Goal: Task Accomplishment & Management: Manage account settings

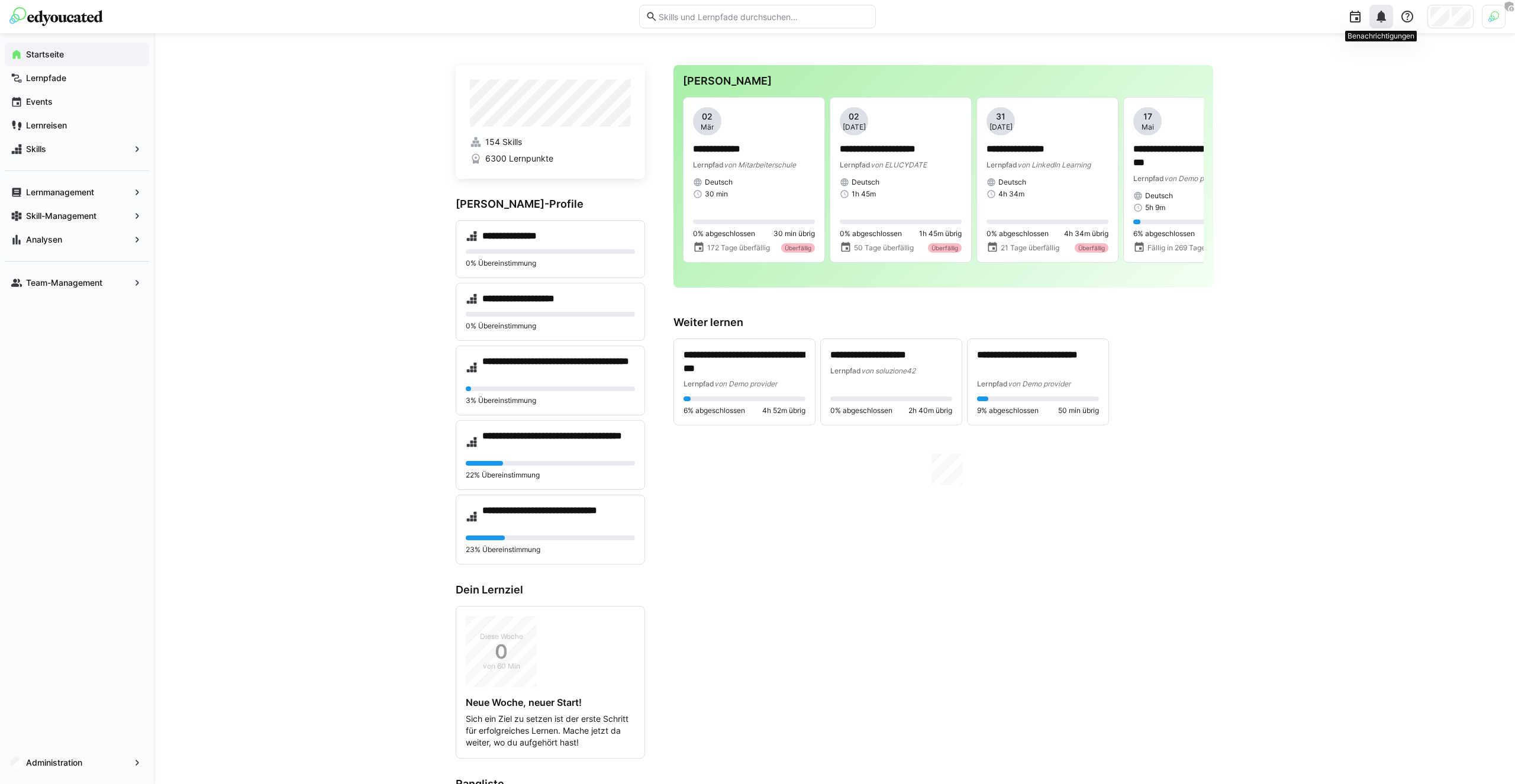
click at [1379, 24] on div at bounding box center [1381, 16] width 24 height 24
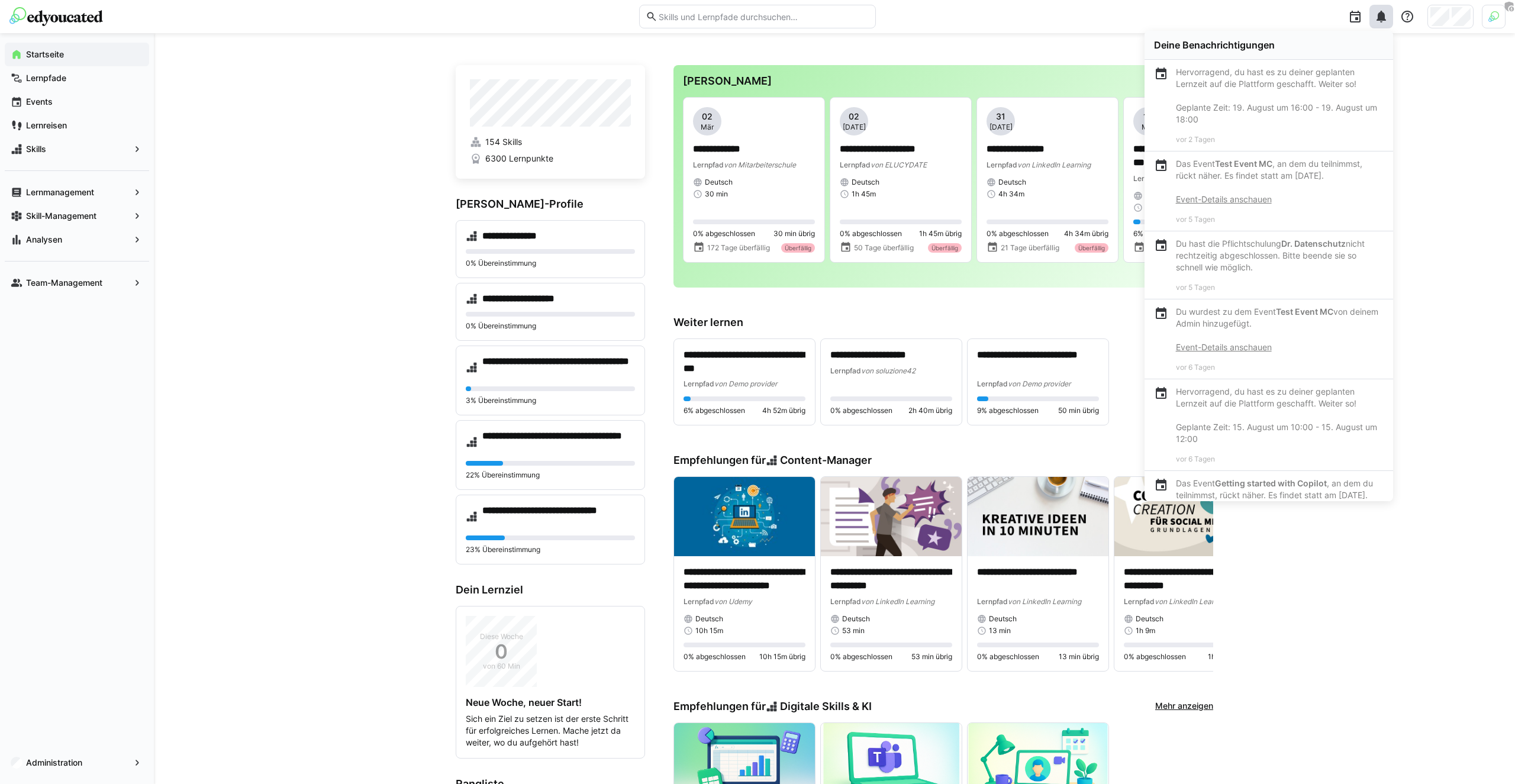
click at [1224, 82] on p "Hervorragend, du hast es zu deiner geplanten Lernzeit auf die Plattform geschaf…" at bounding box center [1280, 96] width 208 height 59
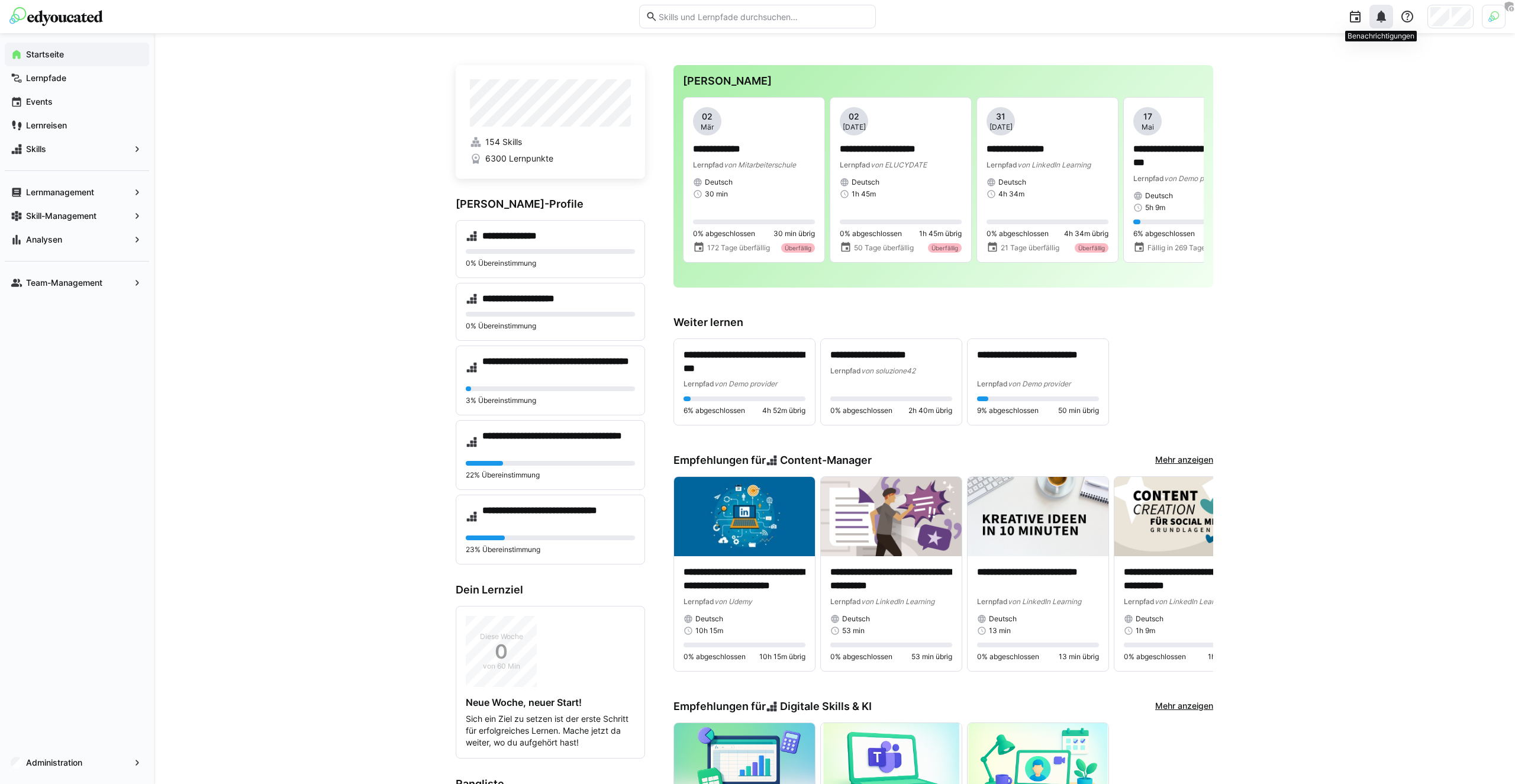
click at [1373, 16] on div at bounding box center [1381, 16] width 24 height 24
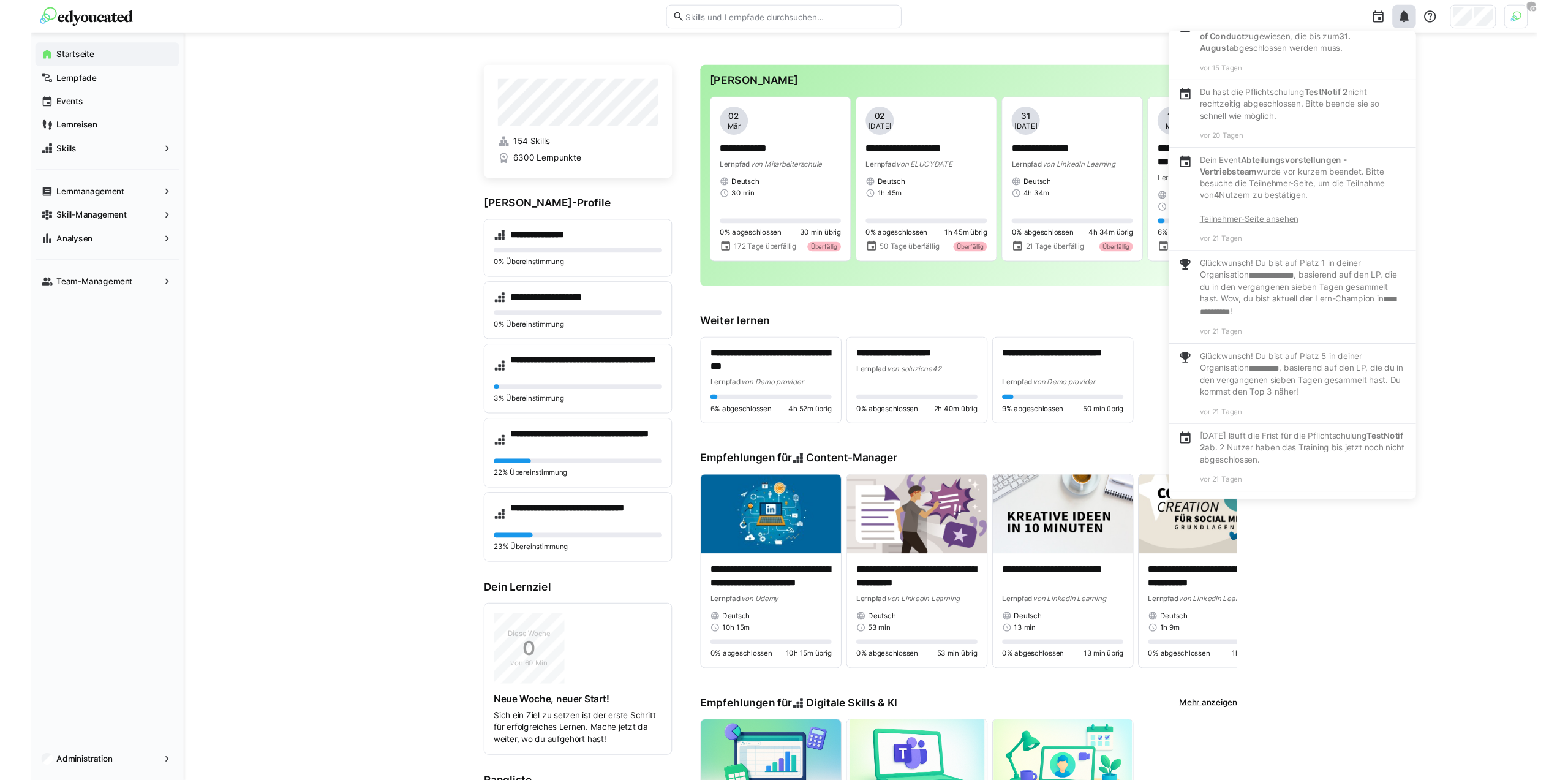
scroll to position [1054, 0]
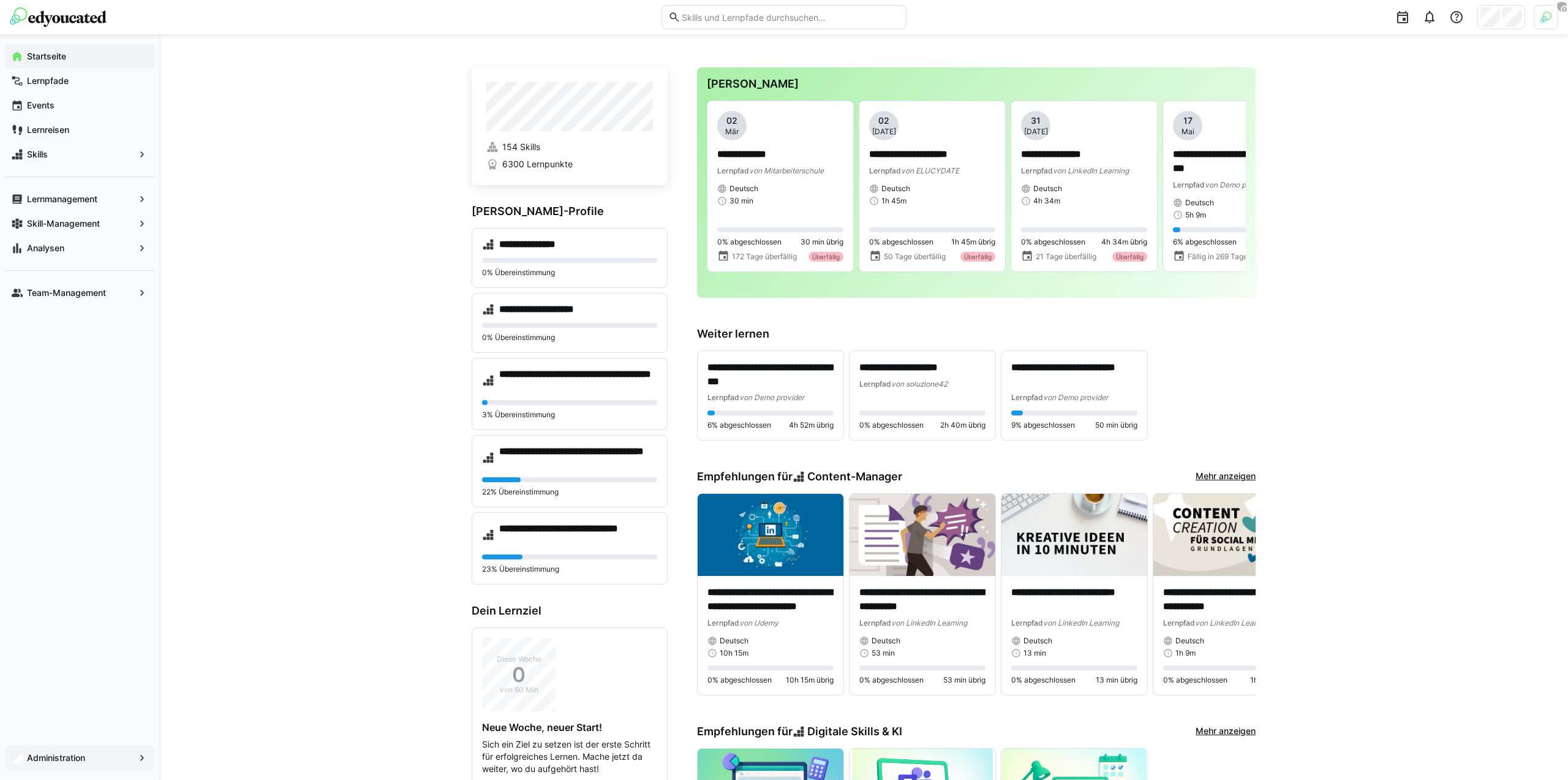
click at [0, 0] on app-navigation-label "Administration" at bounding box center [0, 0] width 0 height 0
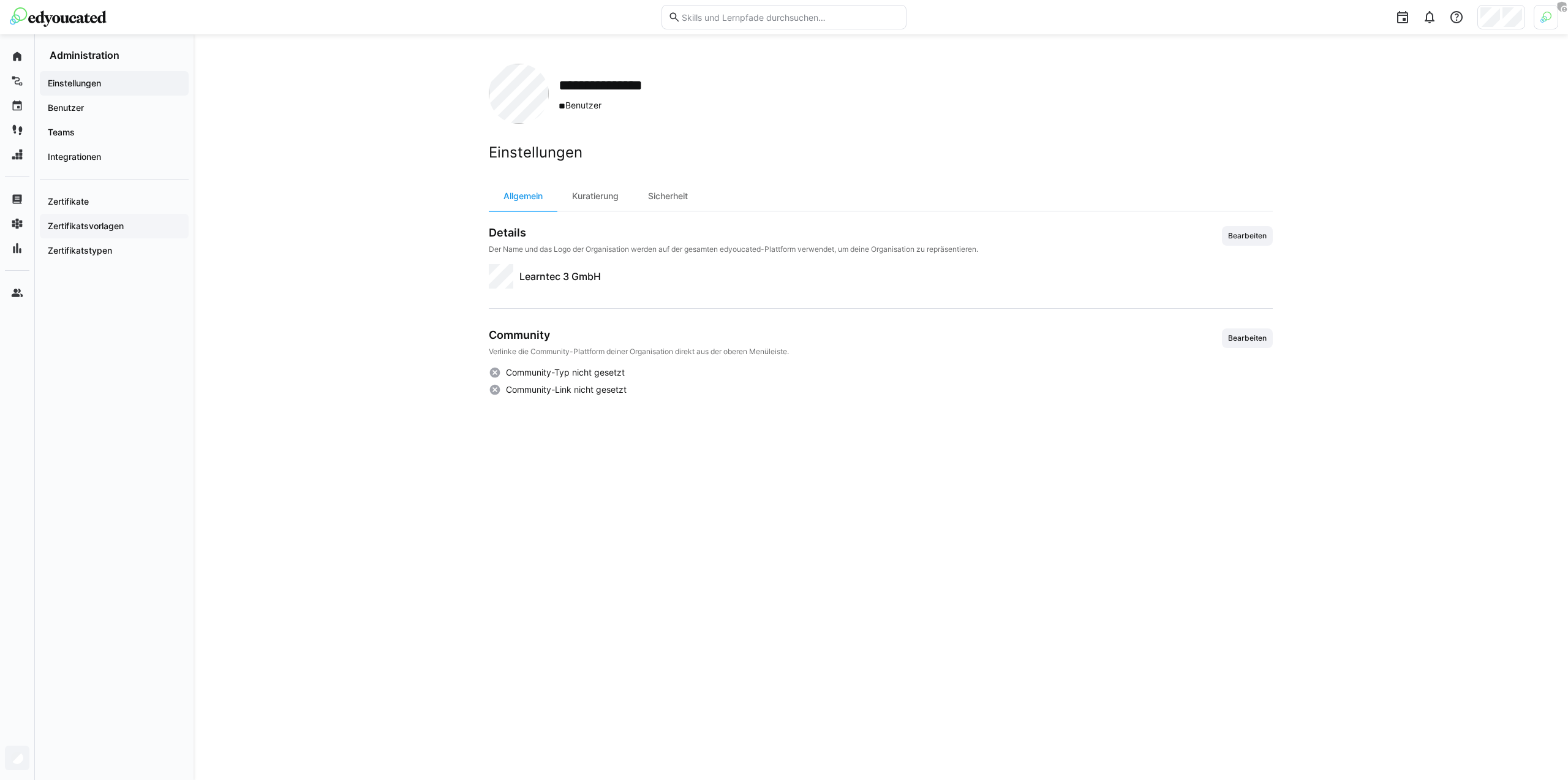
click at [0, 0] on app-navigation-label "Zertifikatsvorlagen" at bounding box center [0, 0] width 0 height 0
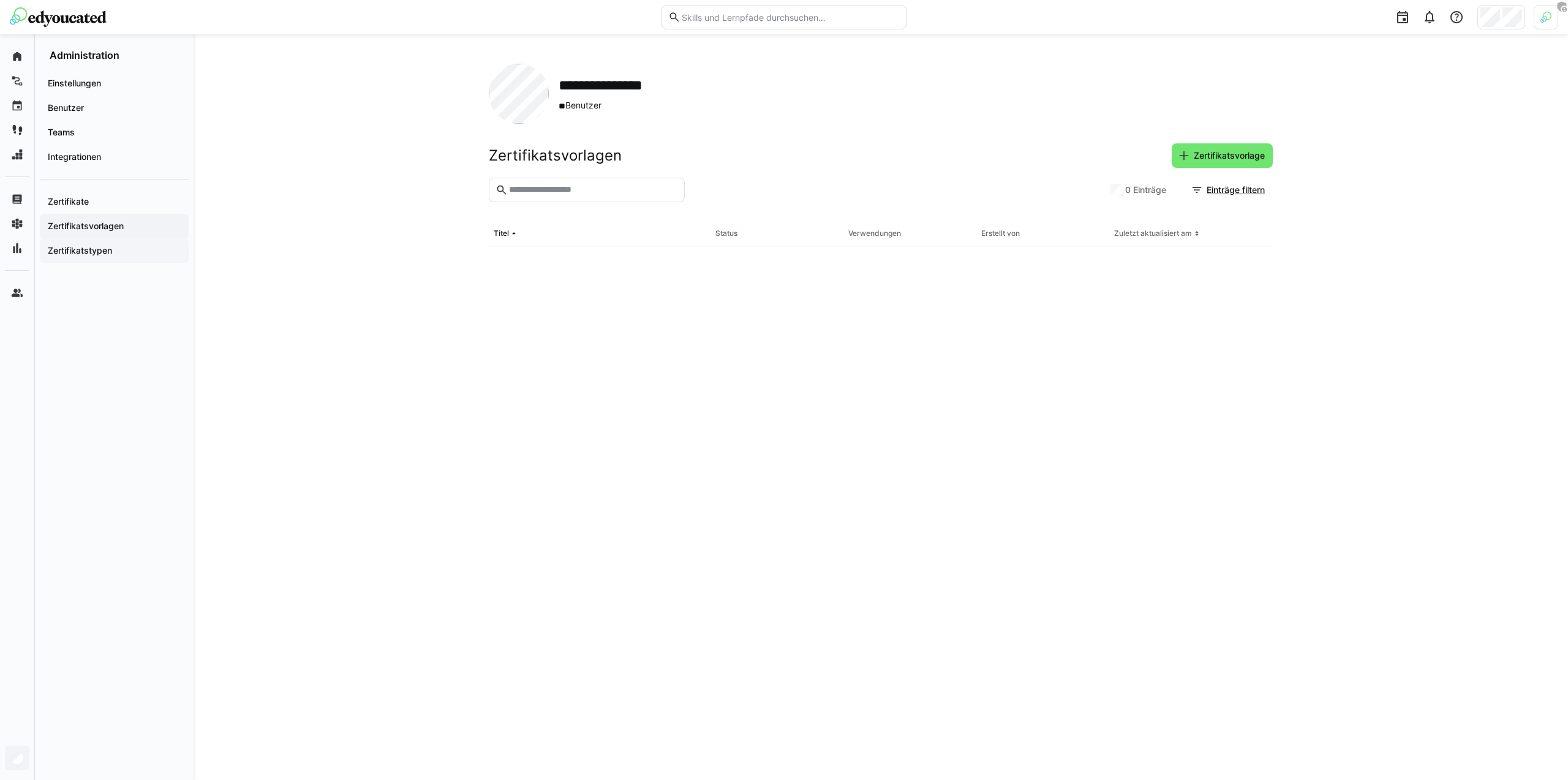
click at [0, 0] on app-navigation-label "Zertifikatstypen" at bounding box center [0, 0] width 0 height 0
click at [284, 179] on div "**********" at bounding box center [880, 407] width 1374 height 745
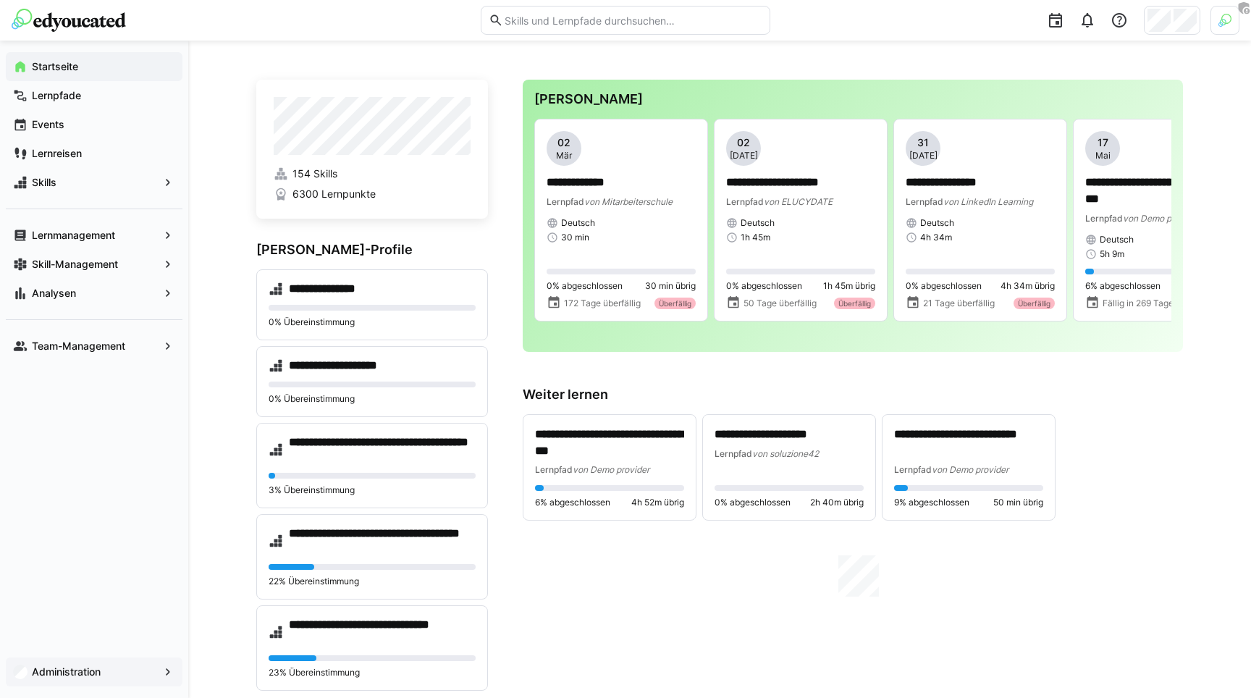
click at [57, 664] on div "Administration" at bounding box center [94, 672] width 177 height 29
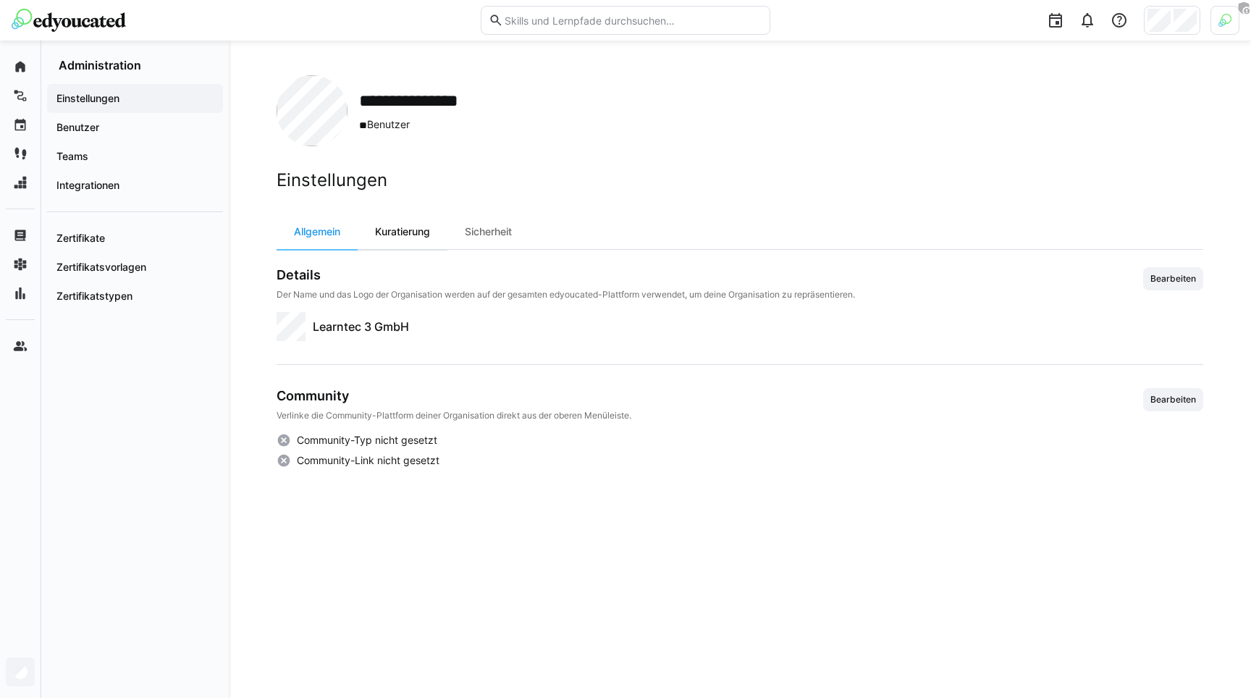
click at [416, 222] on div "Kuratierung" at bounding box center [403, 231] width 90 height 35
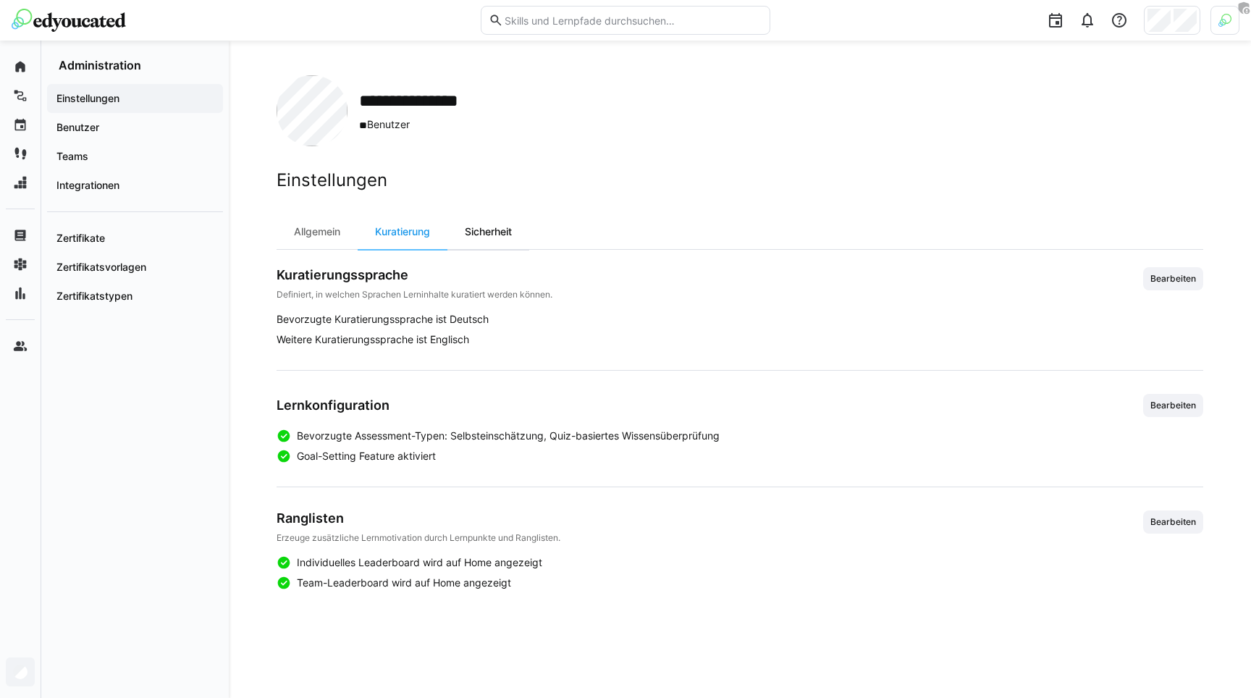
click at [482, 230] on div "Sicherheit" at bounding box center [489, 231] width 82 height 35
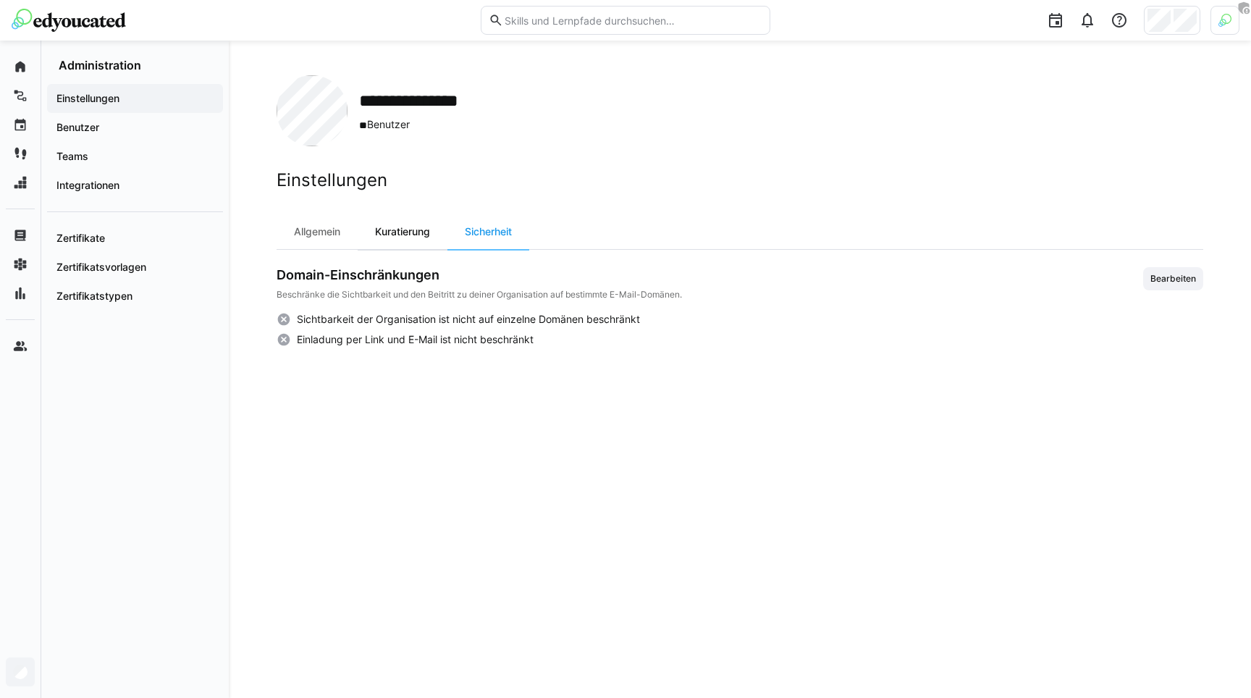
click at [419, 236] on div "Kuratierung" at bounding box center [403, 231] width 90 height 35
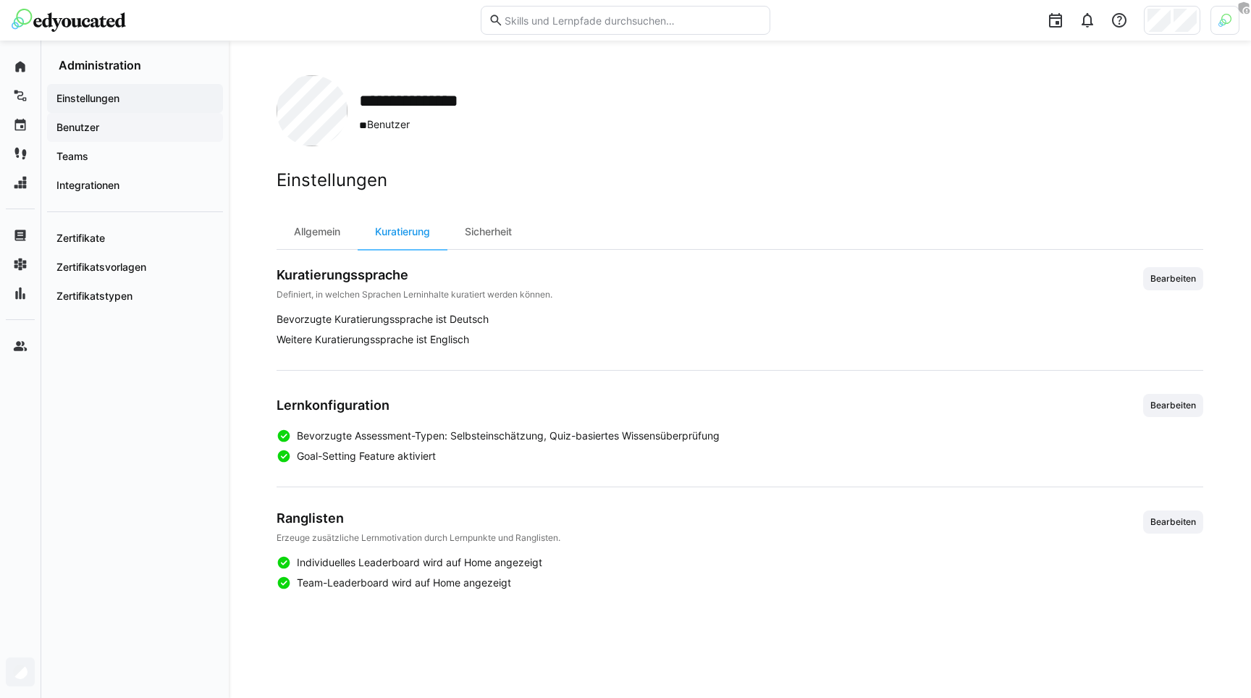
click at [0, 0] on app-navigation-label "Benutzer" at bounding box center [0, 0] width 0 height 0
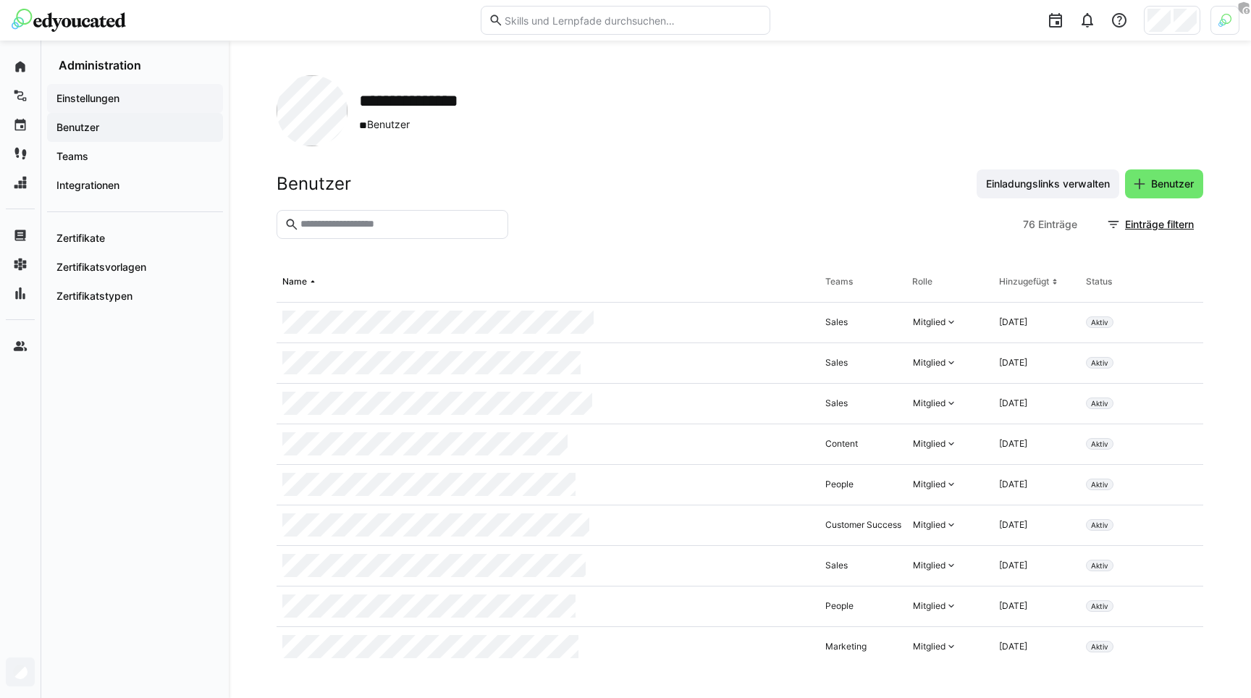
click at [138, 94] on span "Einstellungen" at bounding box center [135, 98] width 162 height 14
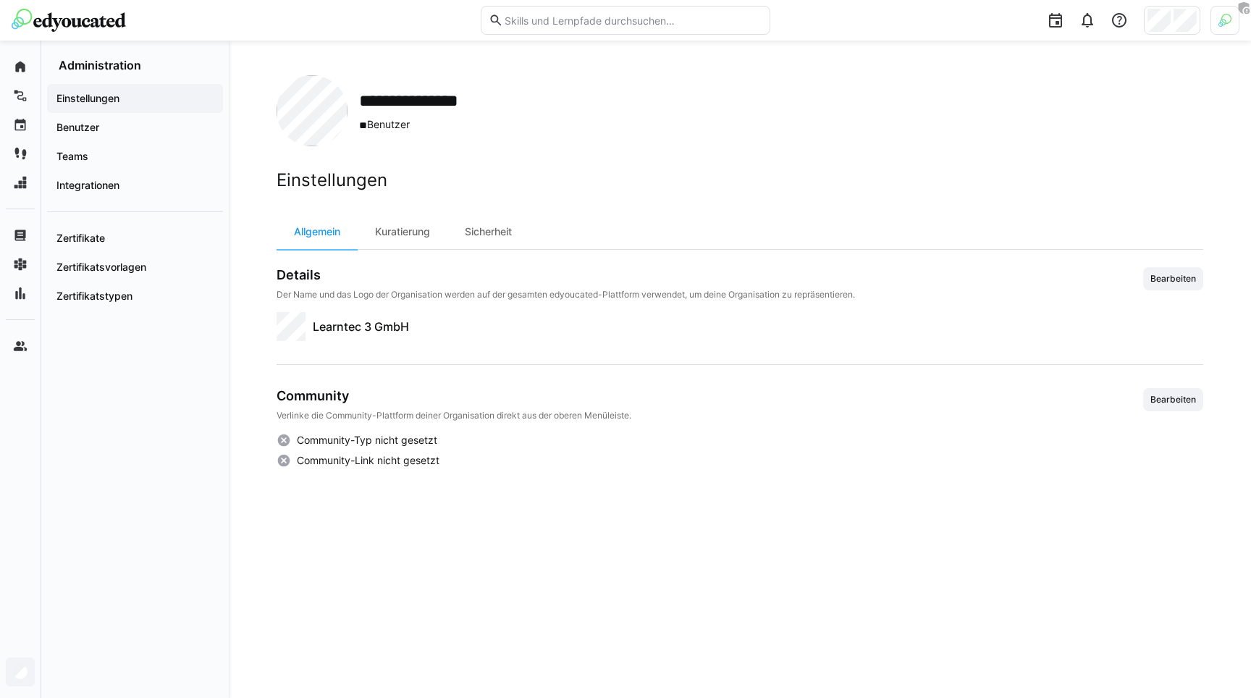
click at [1236, 24] on div at bounding box center [1225, 20] width 29 height 29
click at [1091, 168] on span "Aktivieren" at bounding box center [1066, 170] width 56 height 23
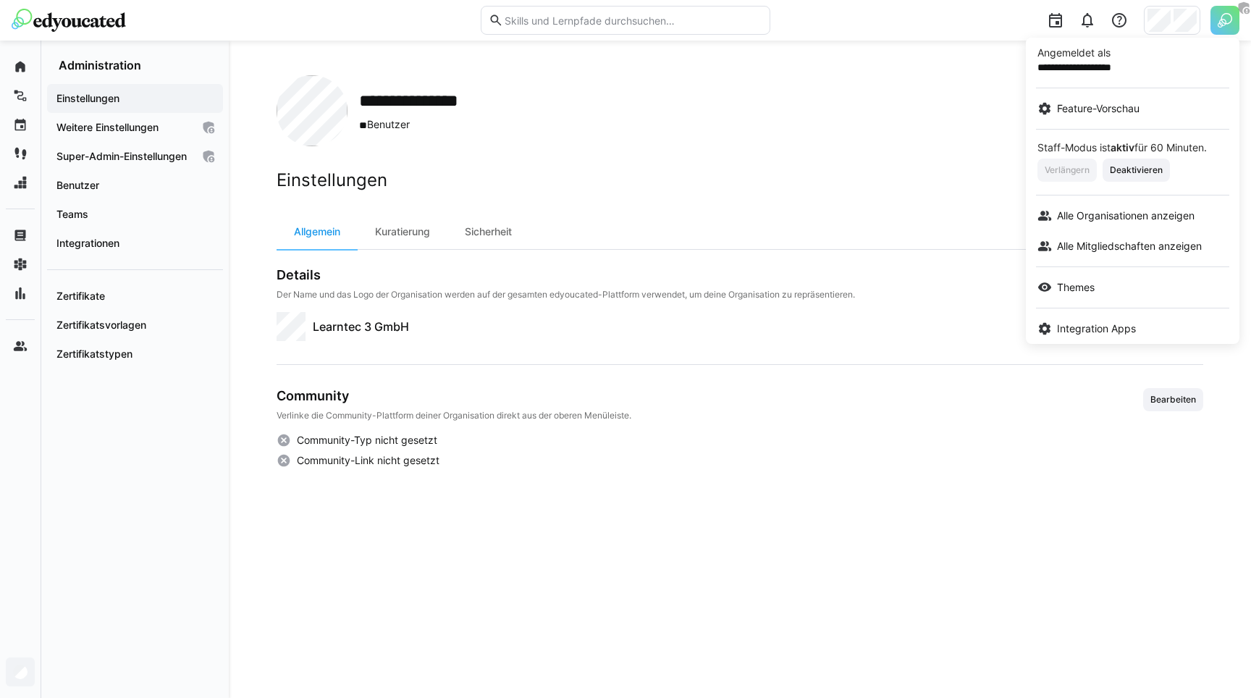
click at [116, 151] on div at bounding box center [625, 349] width 1251 height 698
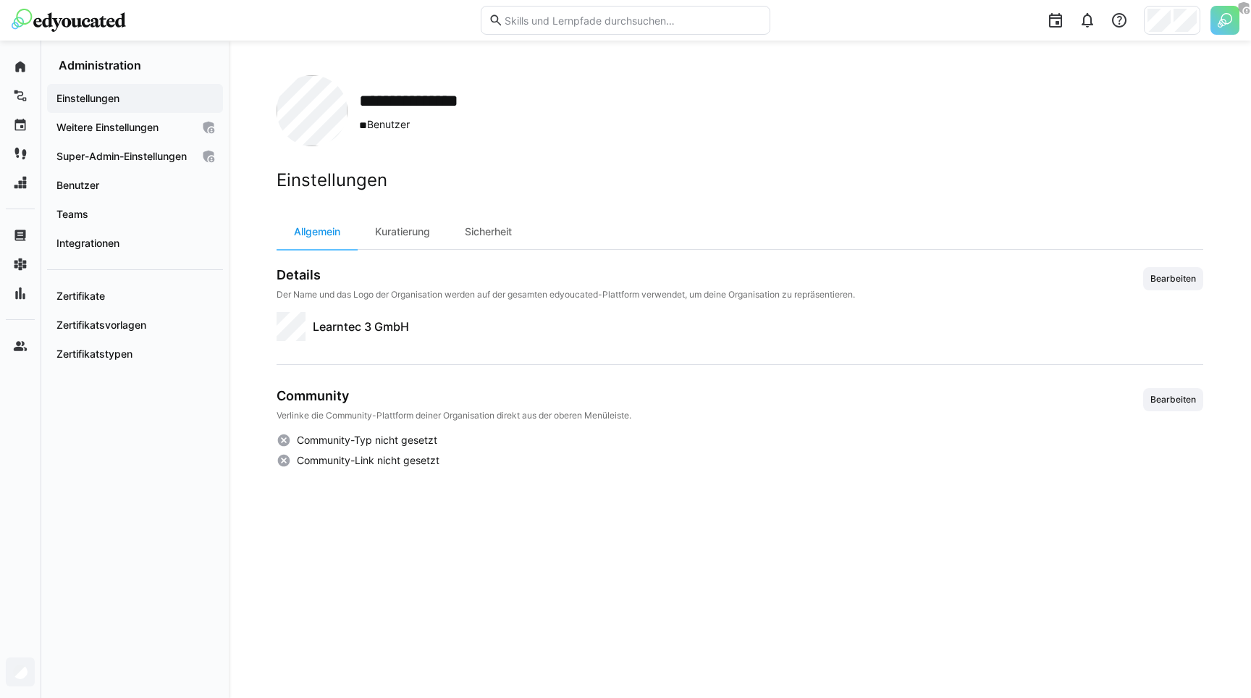
click at [0, 0] on app-navigation-label "Super-Admin-Einstellungen" at bounding box center [0, 0] width 0 height 0
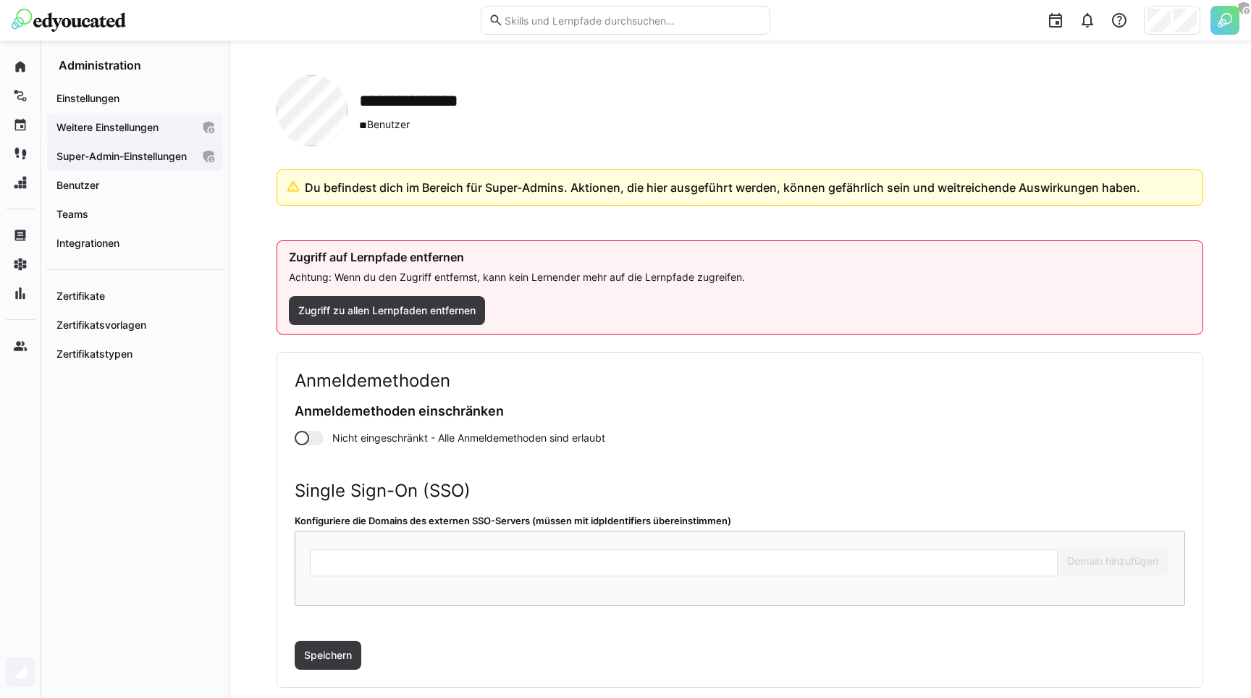
click at [0, 0] on app-navigation-label "Weitere Einstellungen" at bounding box center [0, 0] width 0 height 0
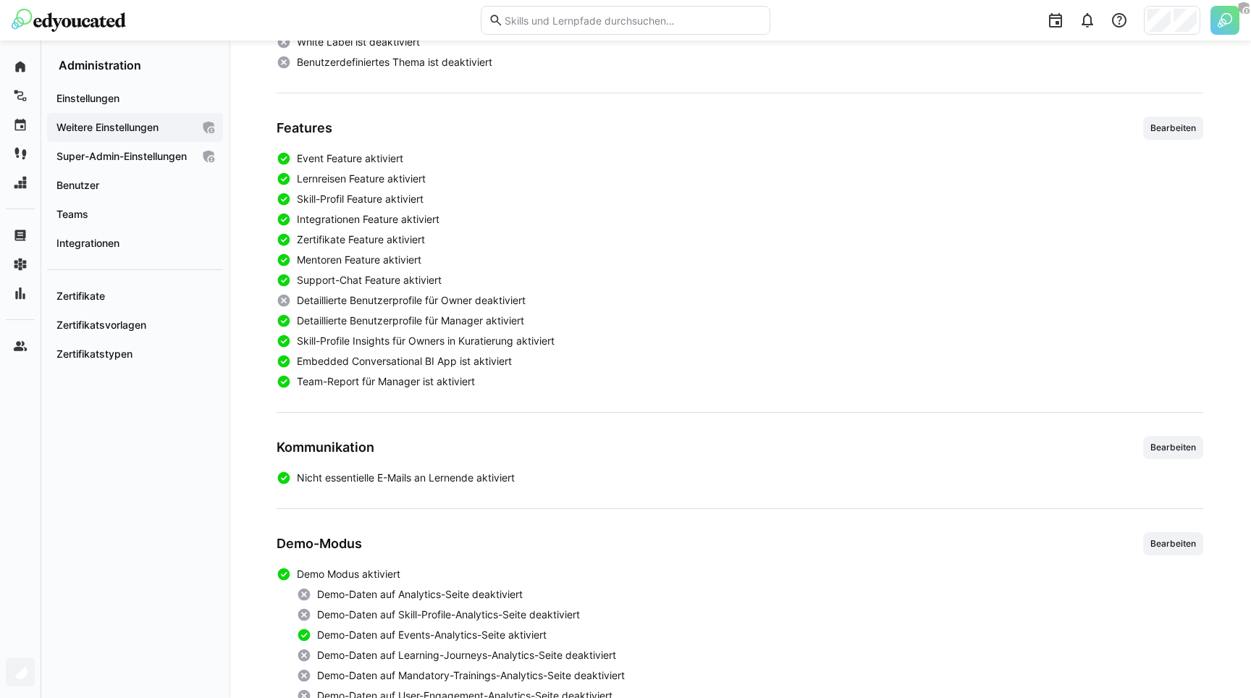
scroll to position [321, 0]
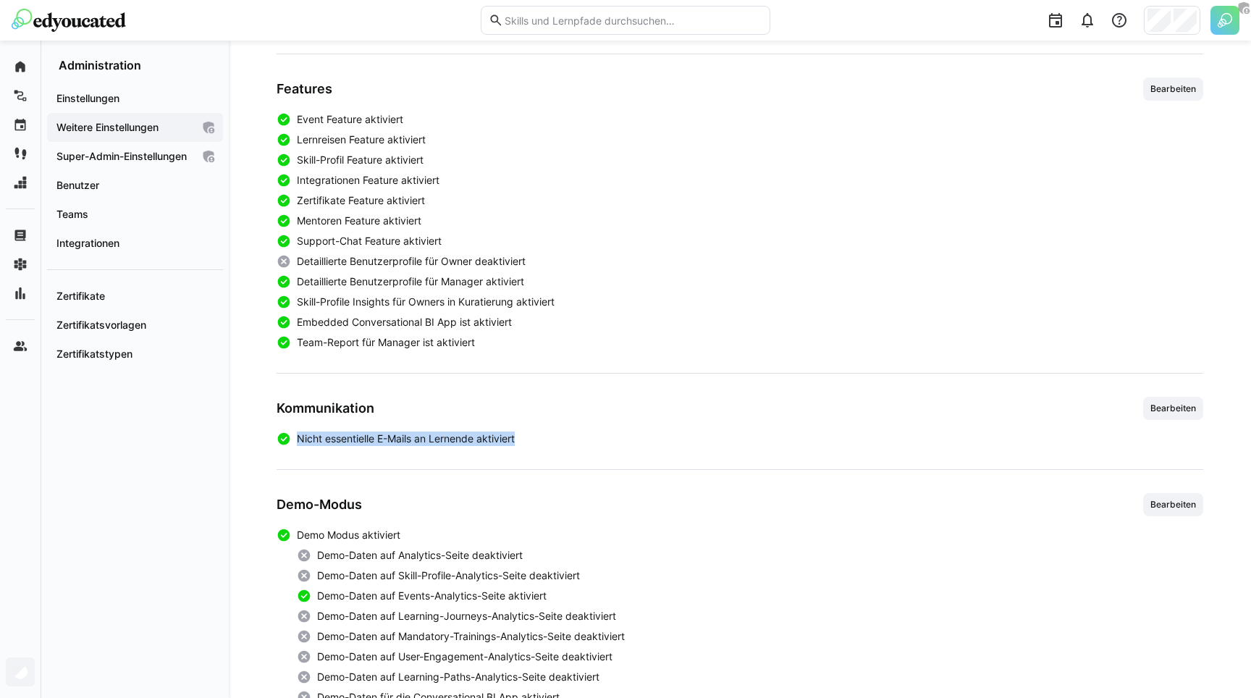
drag, startPoint x: 297, startPoint y: 439, endPoint x: 583, endPoint y: 439, distance: 286.1
click at [583, 439] on app-boolean-value "Nicht essentielle E-Mails an Lernende aktiviert" at bounding box center [740, 439] width 927 height 14
copy span "Nicht essentielle E-Mails an Lernende aktiviert"
click at [401, 211] on div "Event Feature aktiviert Lernreisen Feature aktiviert Skill-Profil Feature aktiv…" at bounding box center [740, 231] width 927 height 238
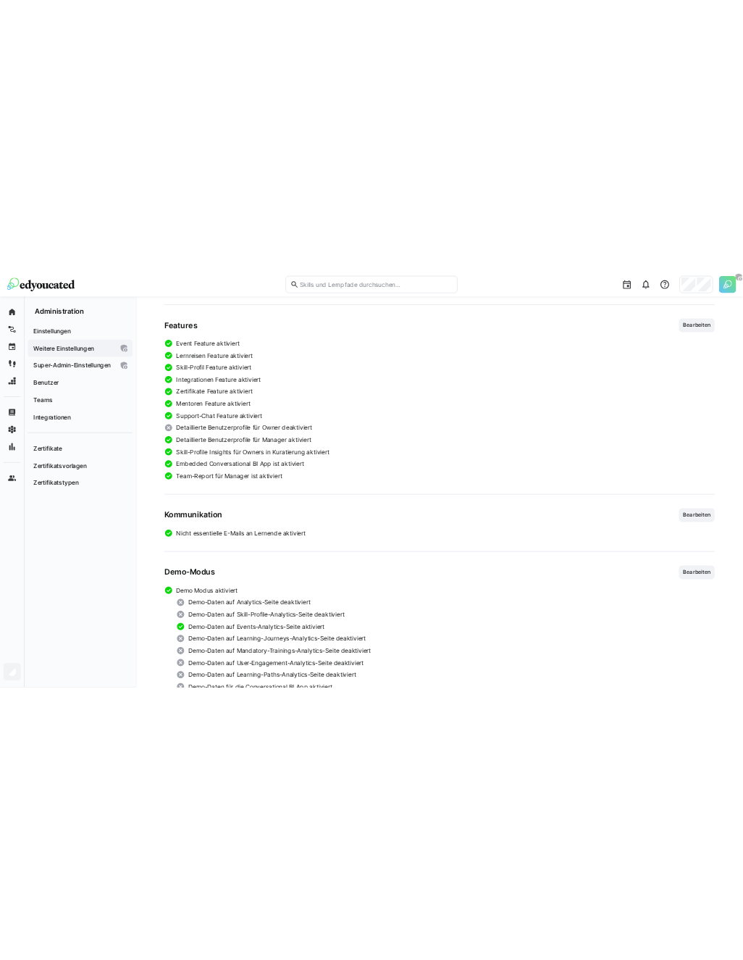
scroll to position [0, 0]
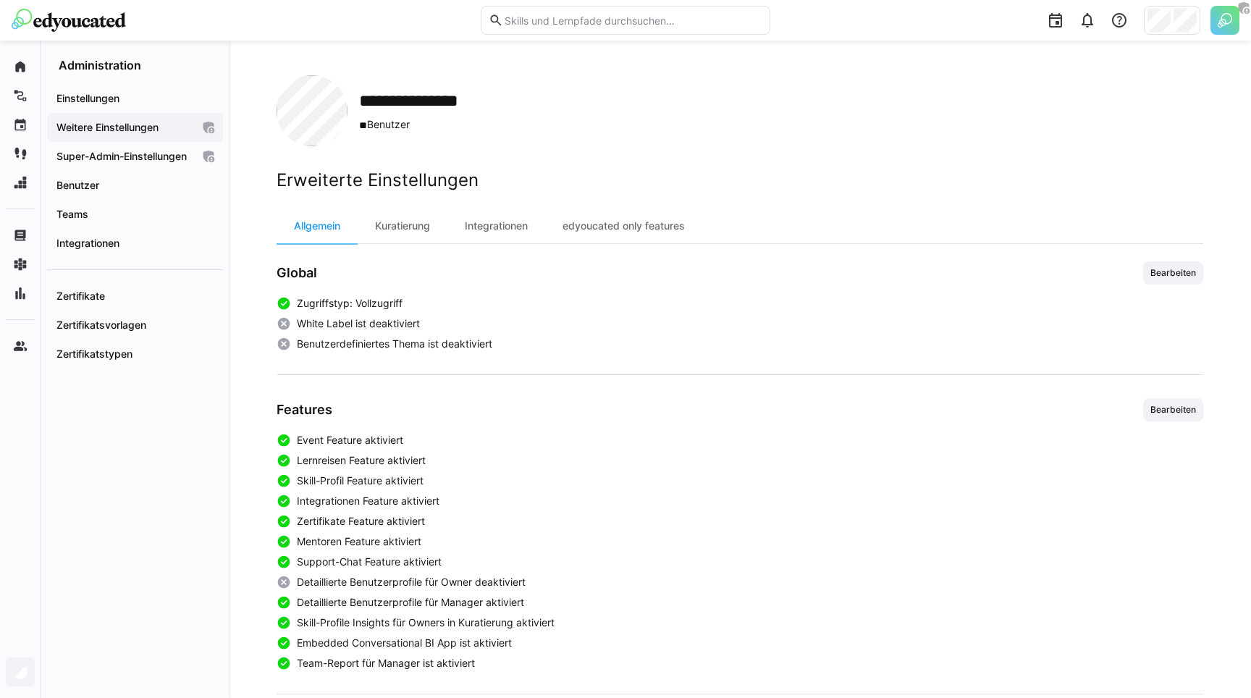
click at [418, 74] on div "**********" at bounding box center [740, 551] width 1023 height 1020
